Goal: Transaction & Acquisition: Purchase product/service

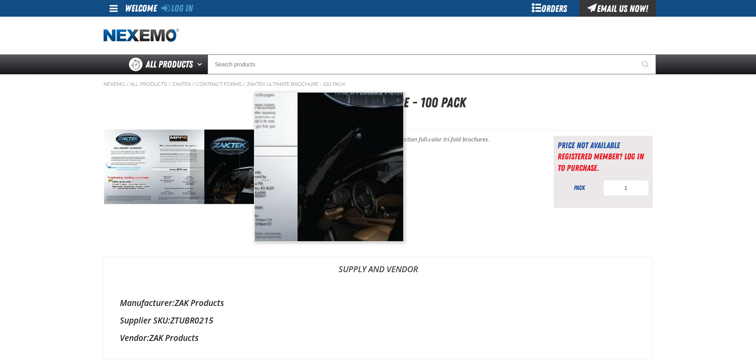
click at [215, 175] on img at bounding box center [179, 167] width 150 height 150
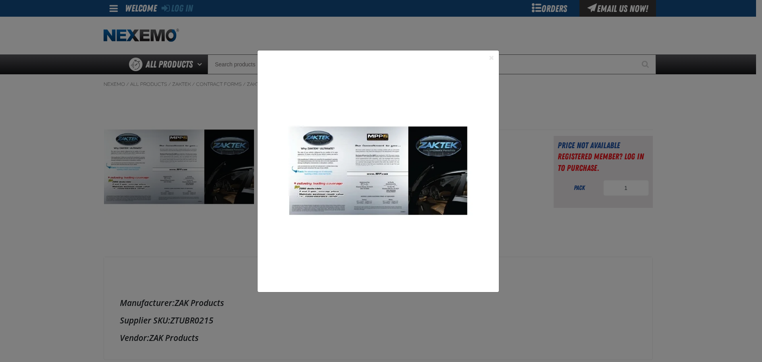
click at [496, 57] on button "Close the Dialog" at bounding box center [492, 58] width 10 height 10
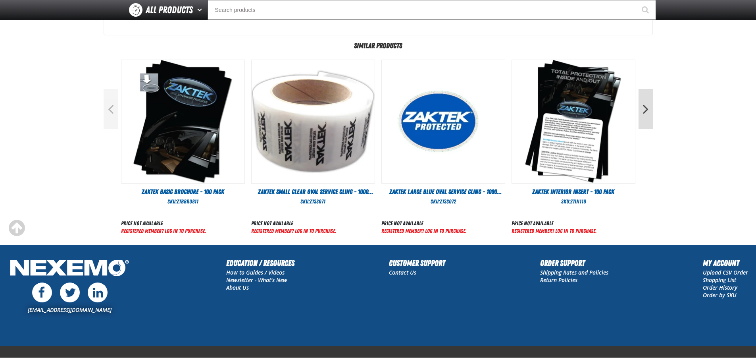
scroll to position [260, 0]
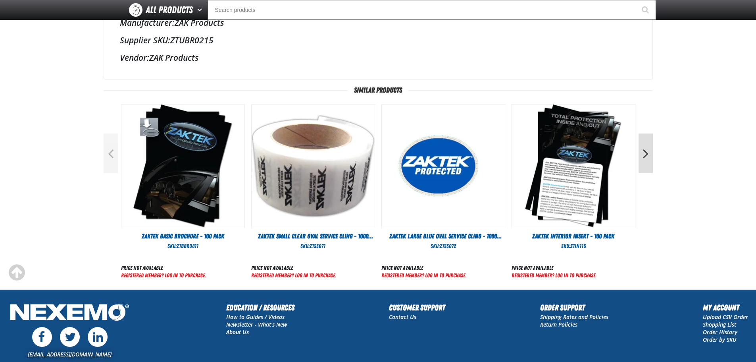
click at [646, 145] on button "Next" at bounding box center [646, 153] width 14 height 40
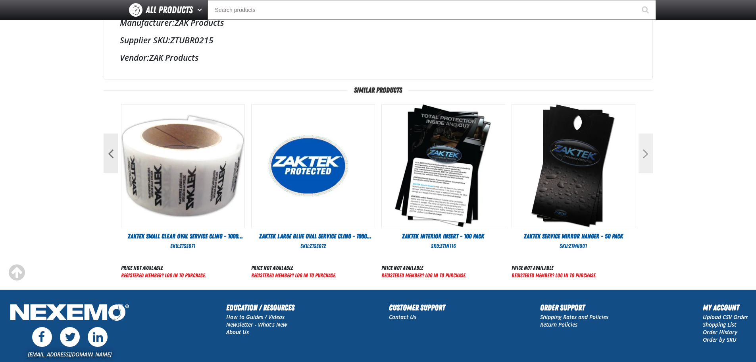
click at [646, 145] on button "Next" at bounding box center [646, 153] width 14 height 40
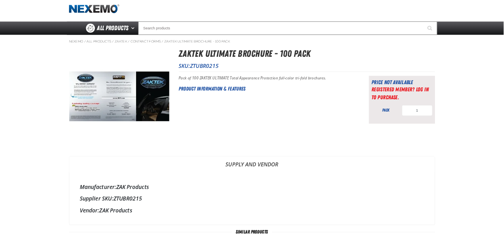
scroll to position [22, 0]
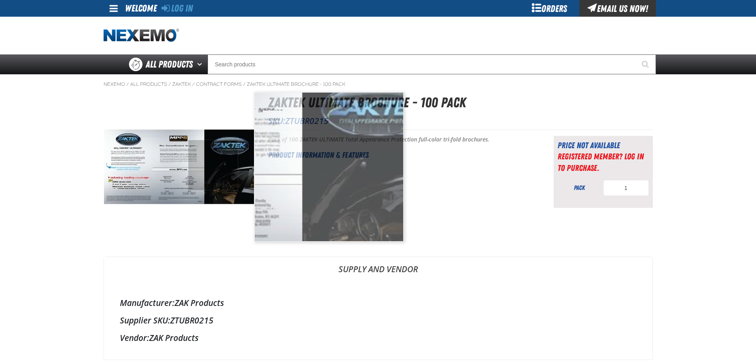
click at [213, 165] on img at bounding box center [179, 167] width 150 height 150
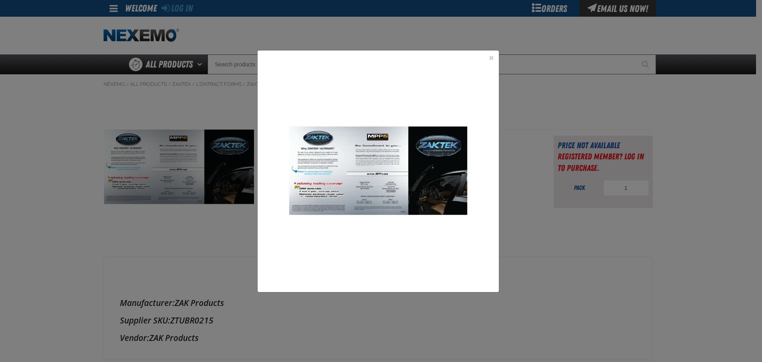
click at [213, 165] on div "1" at bounding box center [381, 181] width 762 height 362
click at [437, 148] on img at bounding box center [378, 170] width 241 height 241
drag, startPoint x: 431, startPoint y: 154, endPoint x: 314, endPoint y: 182, distance: 119.9
click at [314, 182] on img at bounding box center [378, 170] width 241 height 241
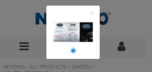
click at [94, 13] on button "Close the Dialog" at bounding box center [93, 13] width 10 height 10
